Goal: Navigation & Orientation: Find specific page/section

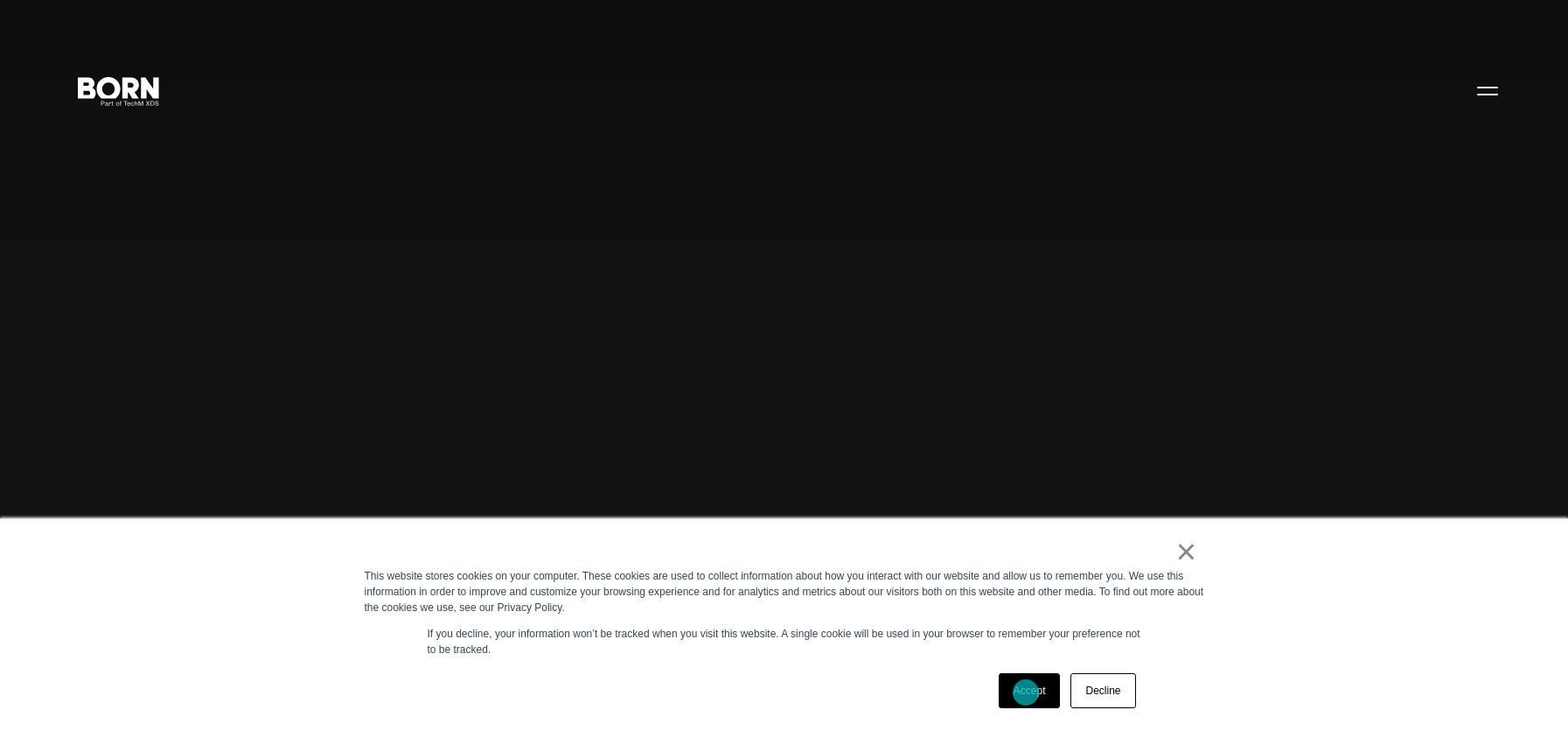
click at [1026, 693] on link "Accept" at bounding box center [1030, 690] width 62 height 35
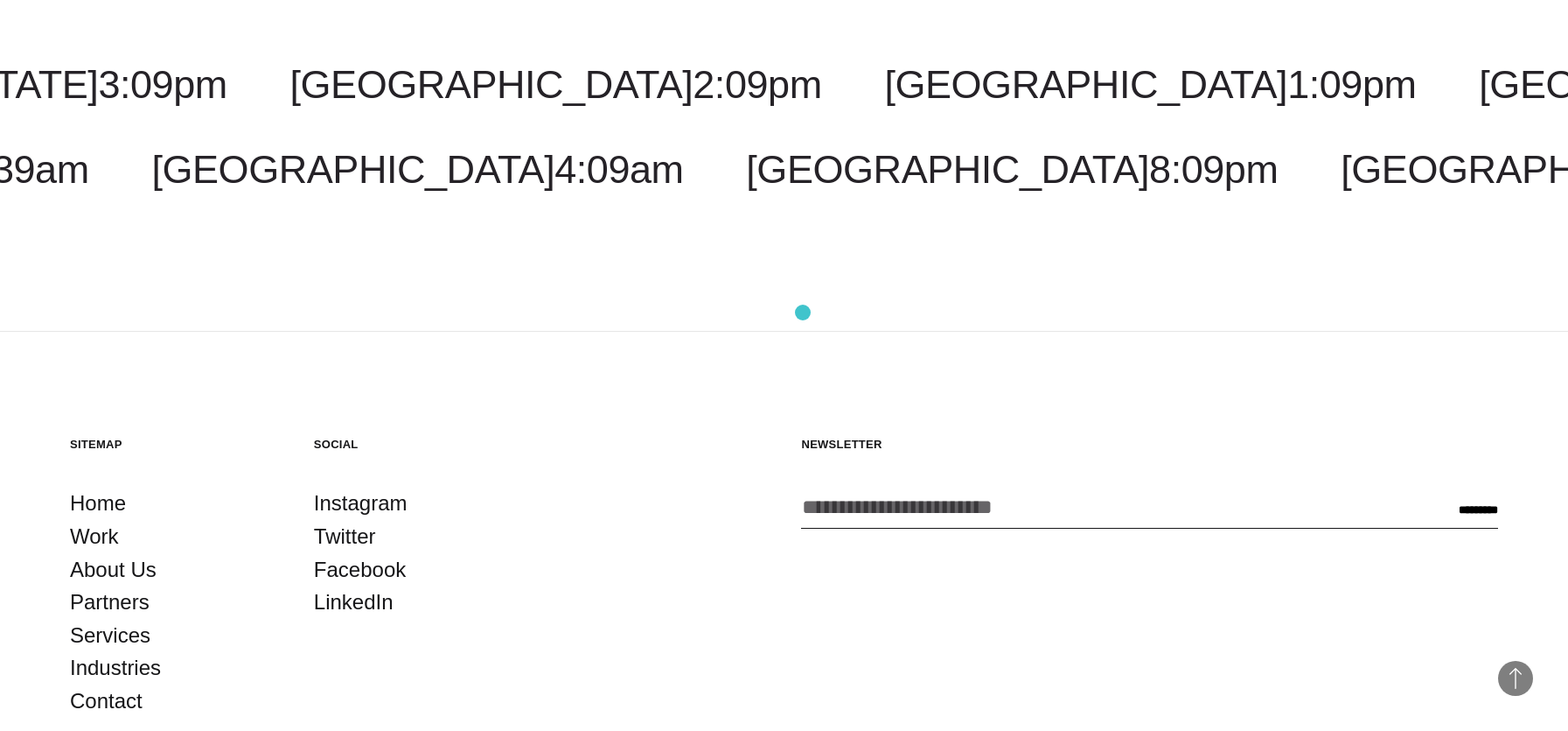
scroll to position [5185, 0]
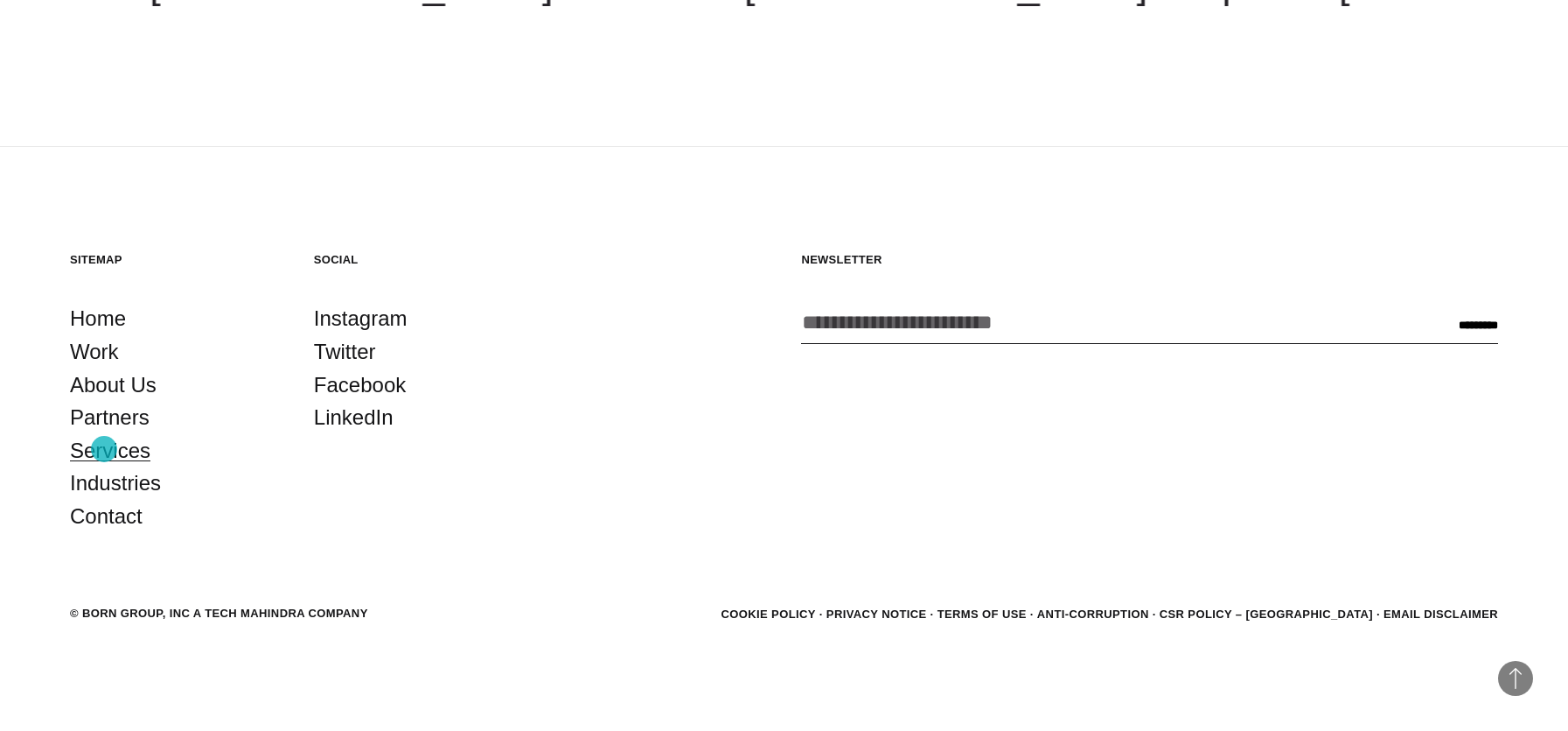
click at [104, 449] on link "Services" at bounding box center [110, 451] width 80 height 33
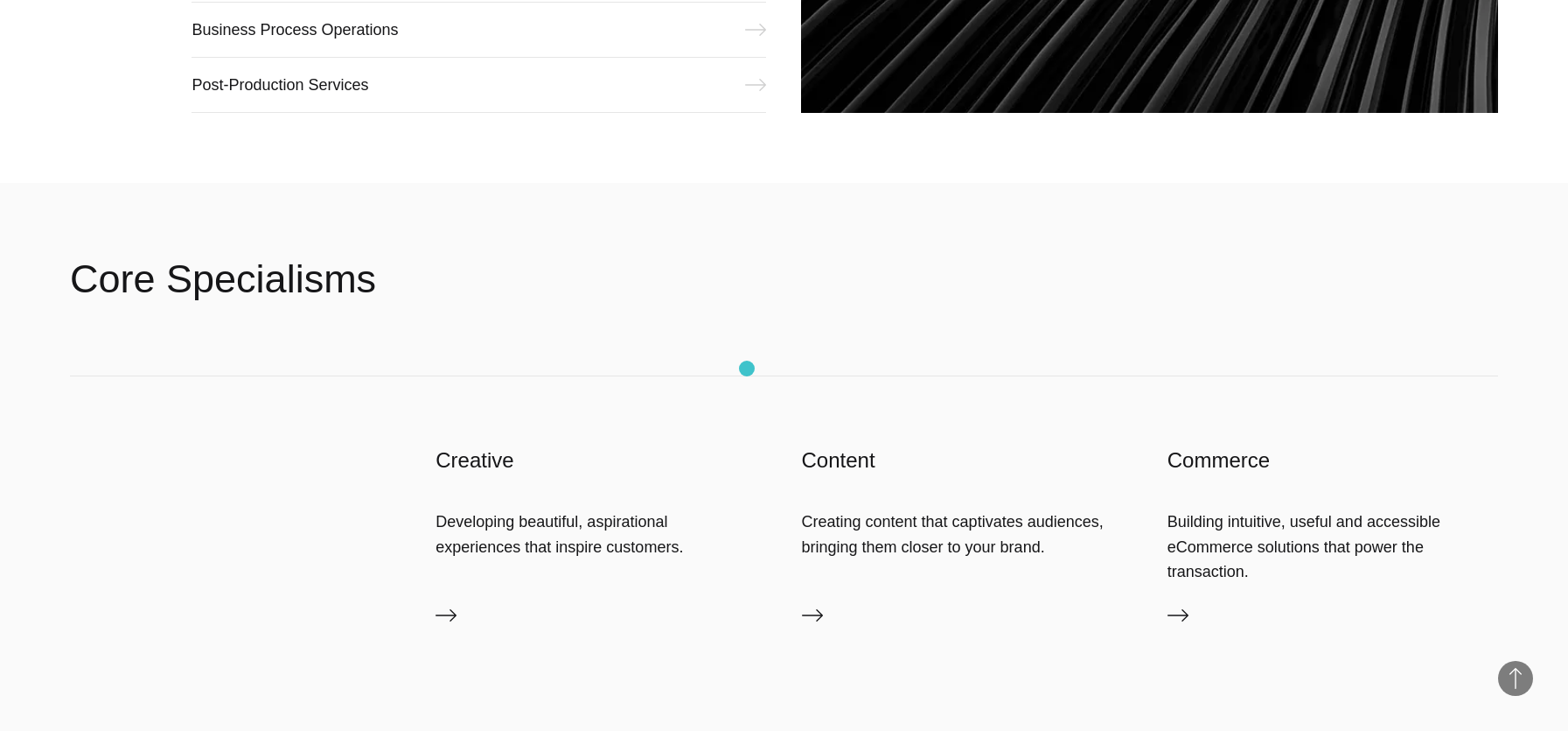
scroll to position [2902, 0]
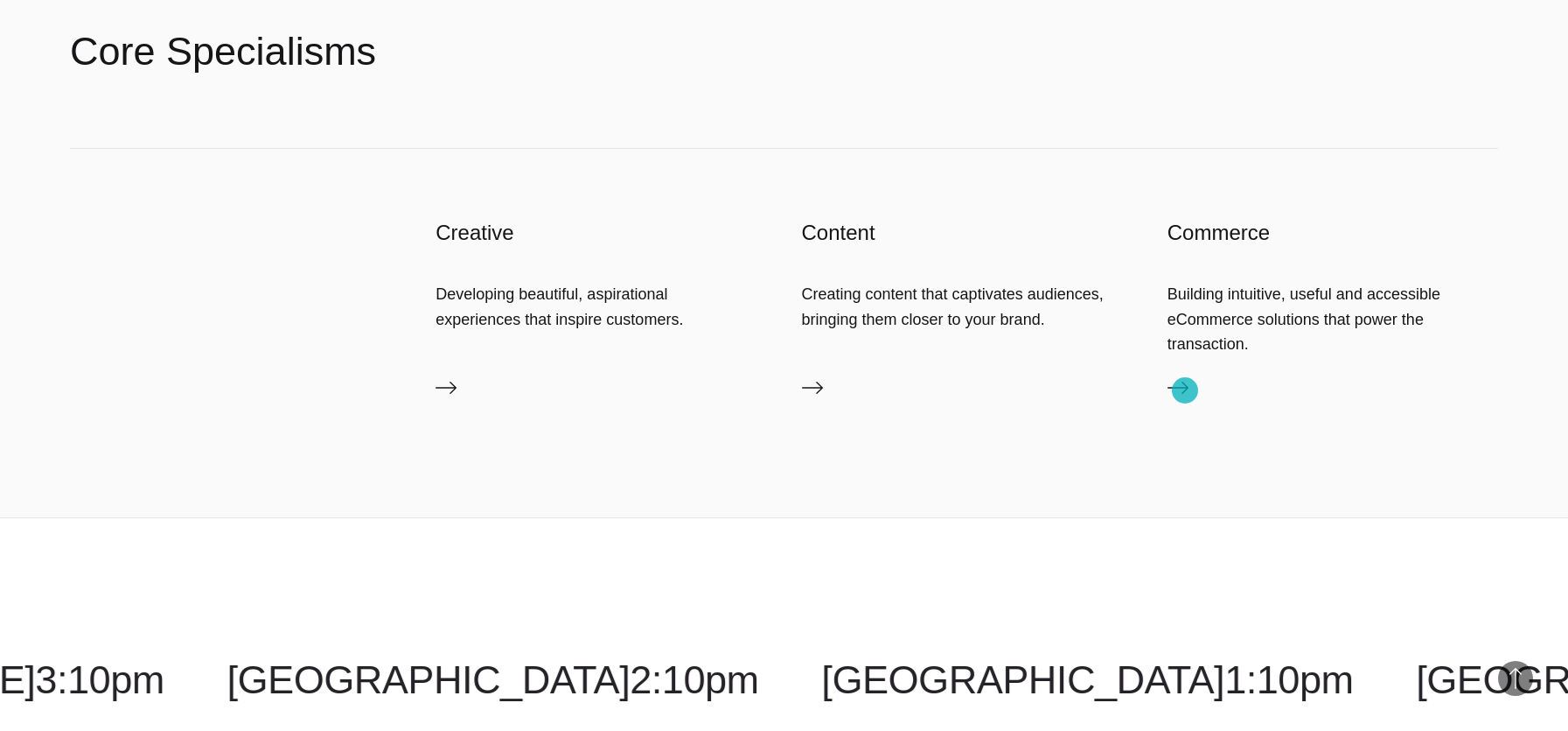
click at [1185, 391] on icon at bounding box center [1178, 387] width 21 height 21
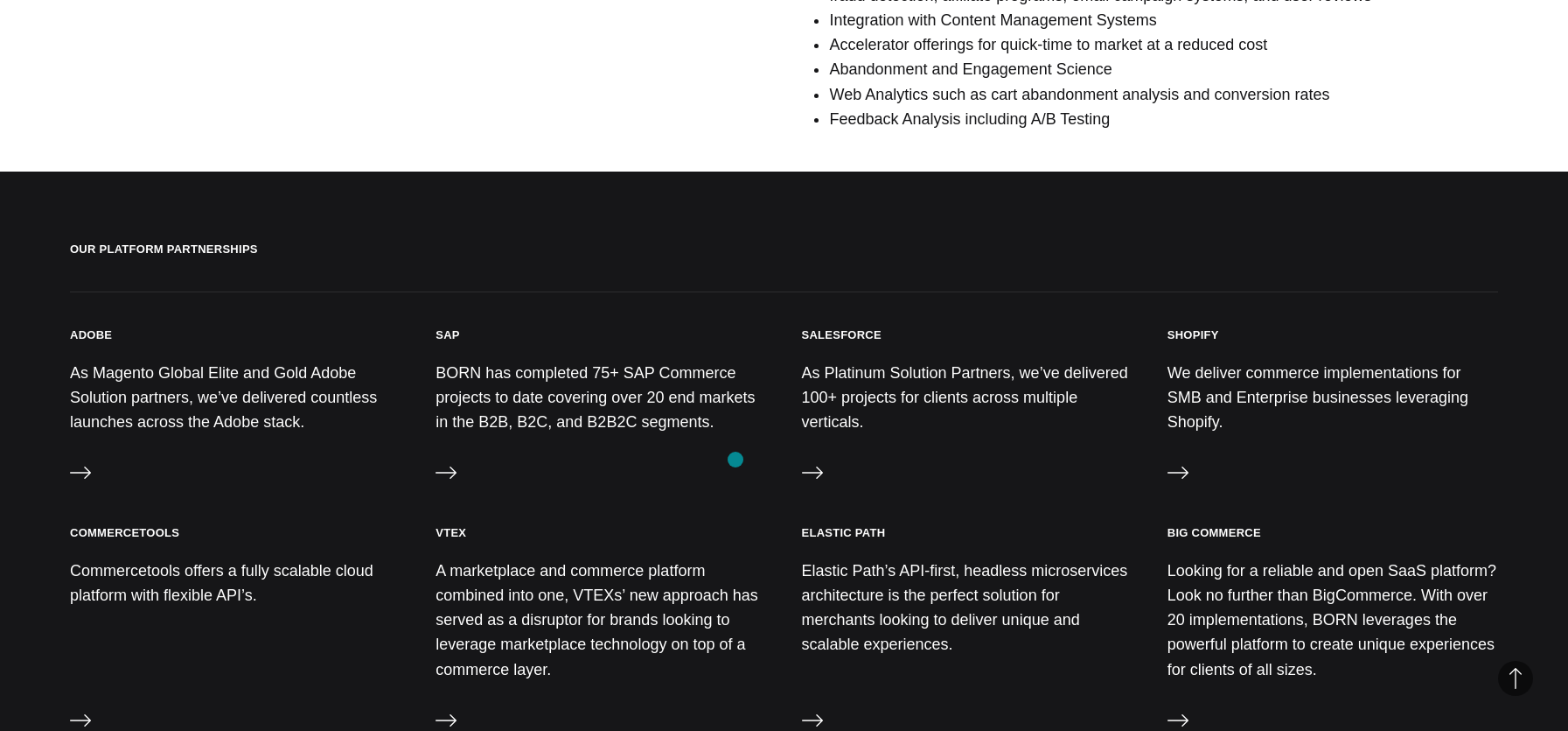
scroll to position [1611, 0]
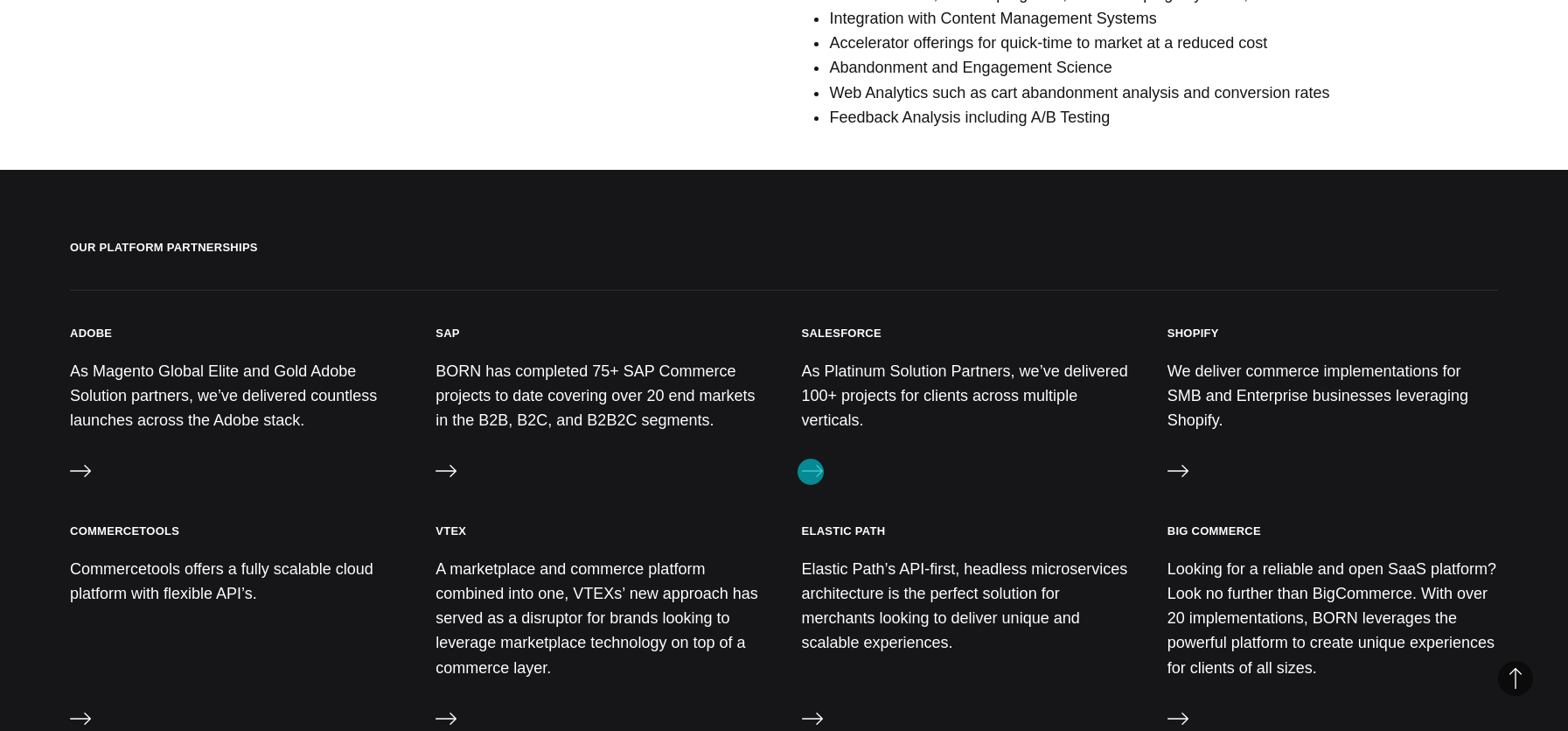
click at [811, 472] on icon at bounding box center [812, 470] width 21 height 21
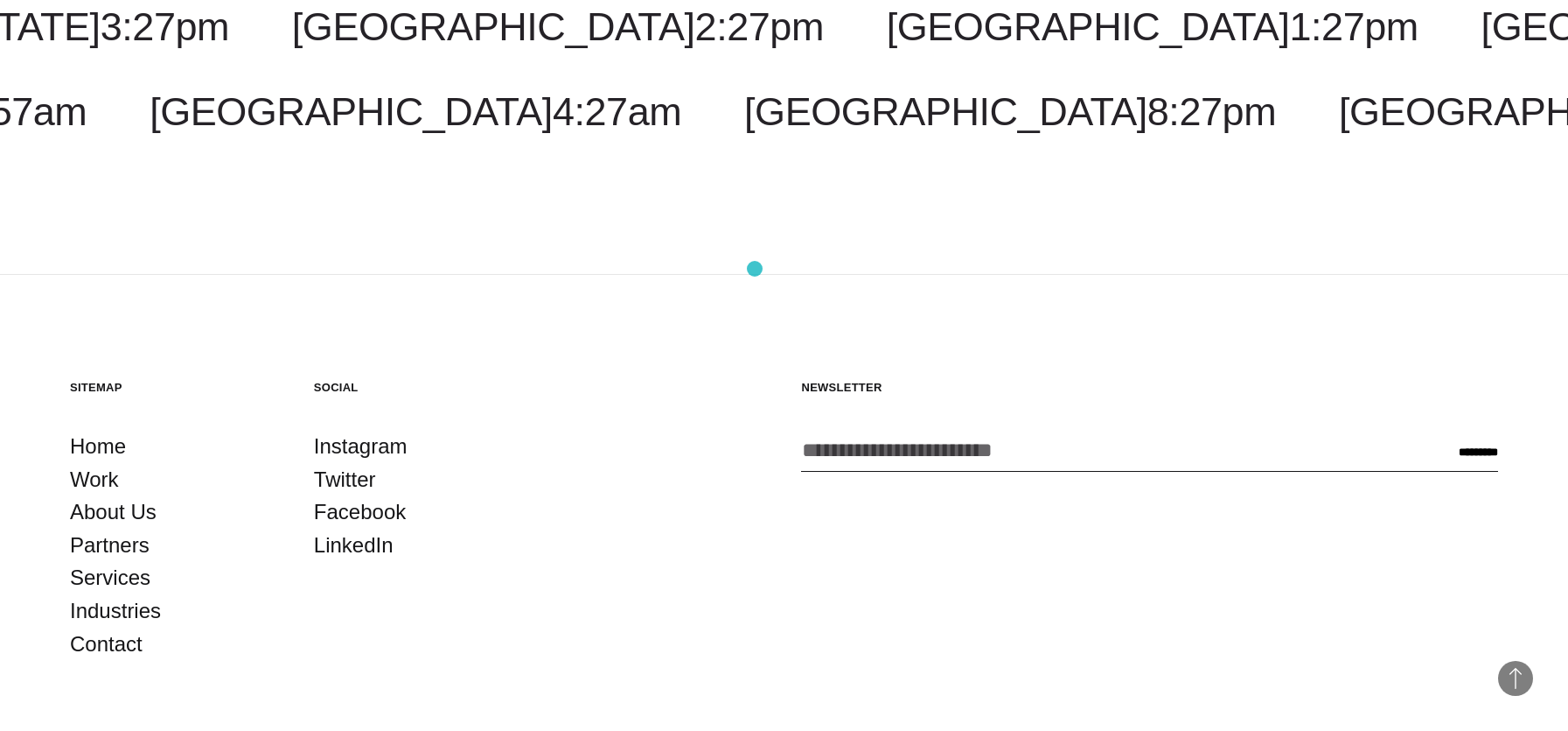
scroll to position [1942, 0]
